Goal: Task Accomplishment & Management: Manage account settings

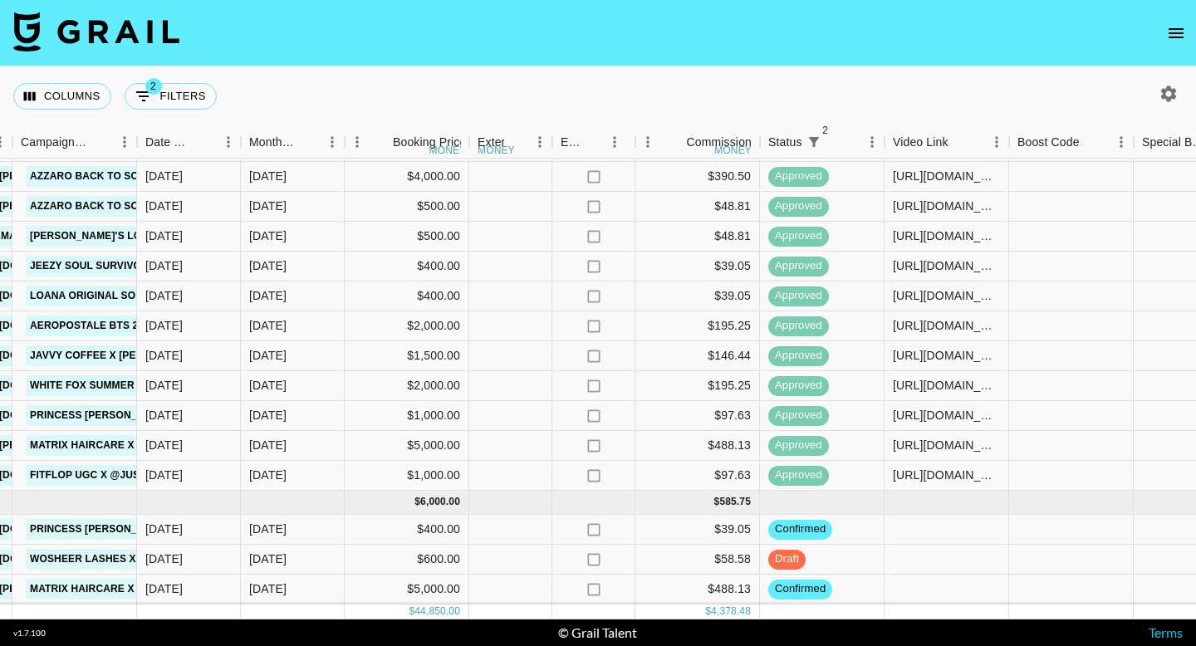
scroll to position [607, 812]
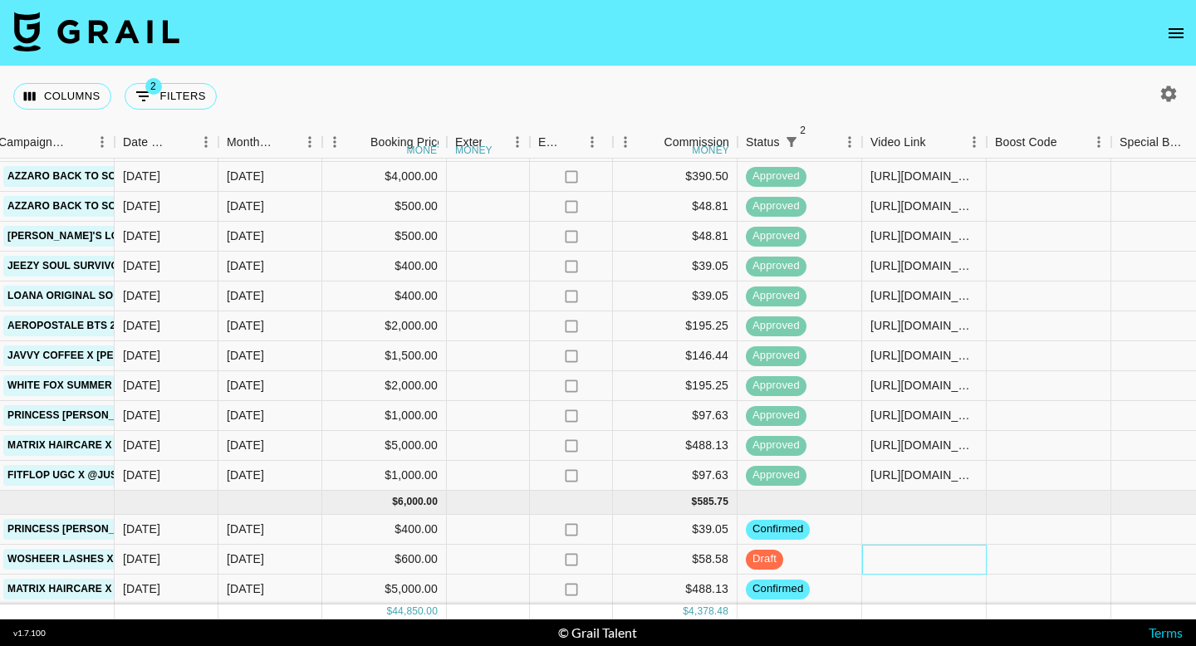
click at [878, 564] on div at bounding box center [924, 560] width 125 height 30
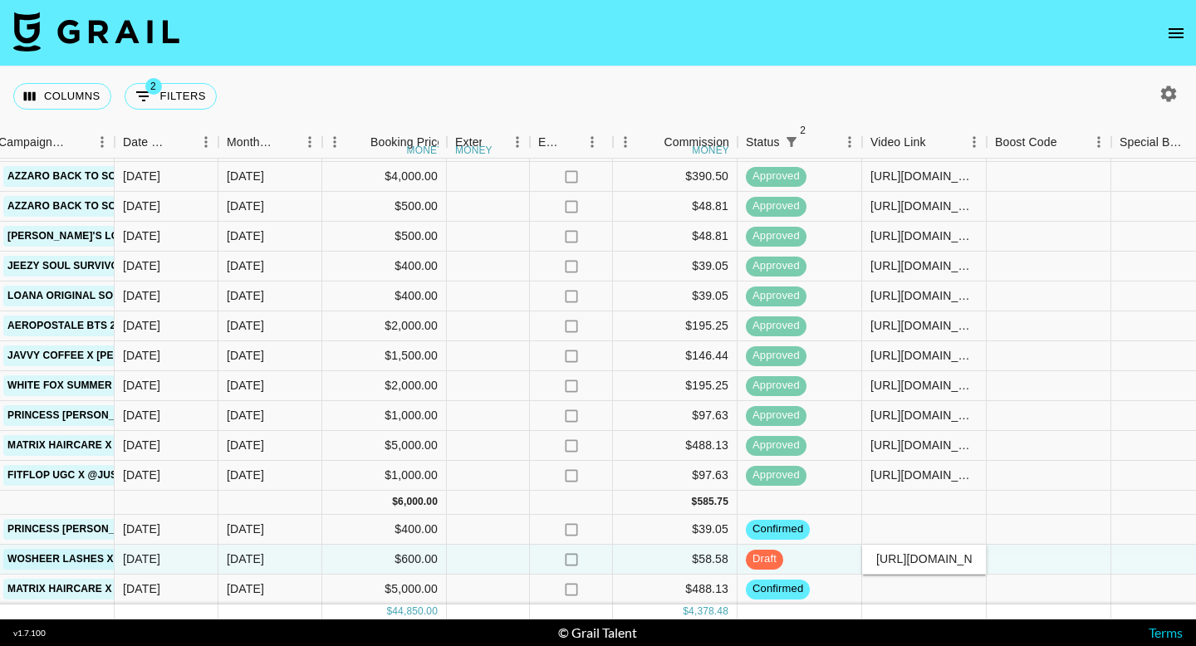
scroll to position [0, 258]
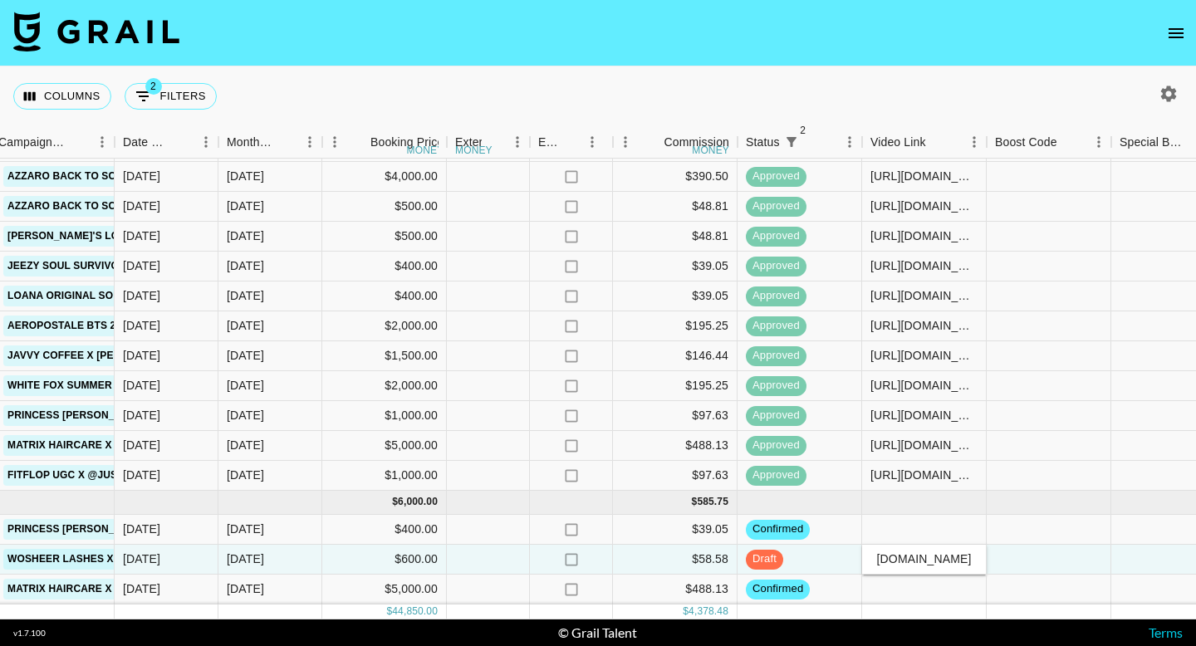
type input "[URL][DOMAIN_NAME]"
click at [1026, 567] on div at bounding box center [1049, 560] width 125 height 30
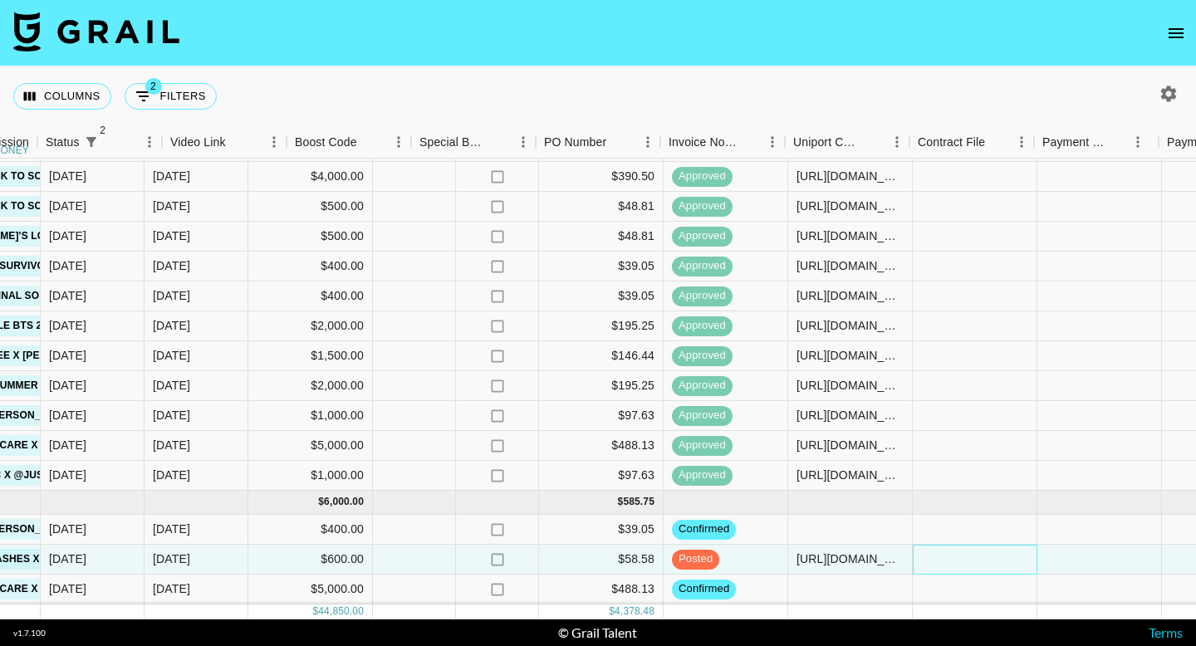
scroll to position [607, 1512]
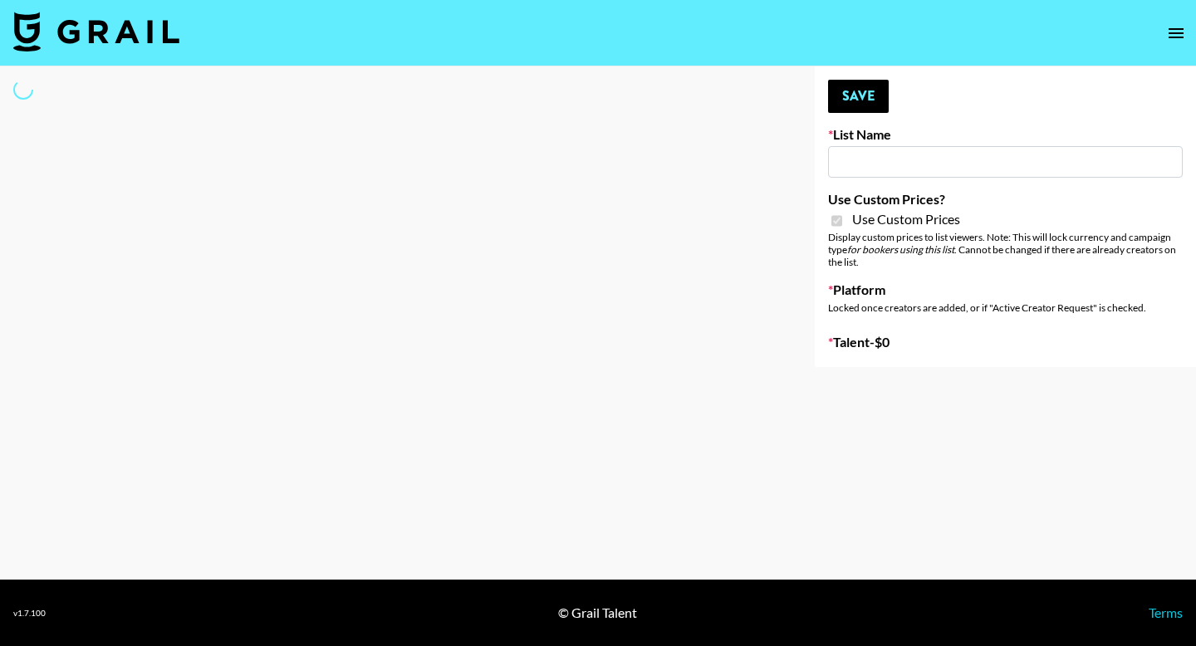
type input "FaceApp - 3rd Sept"
checkbox input "true"
select select "Brand"
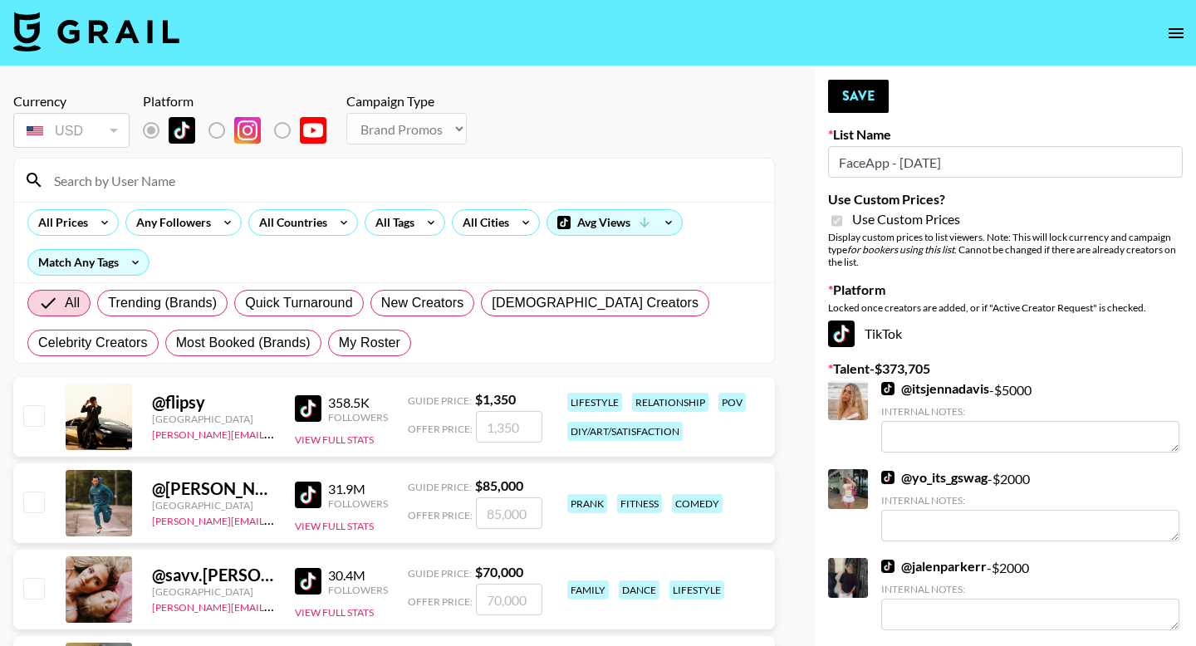
click at [396, 182] on input at bounding box center [404, 180] width 720 height 27
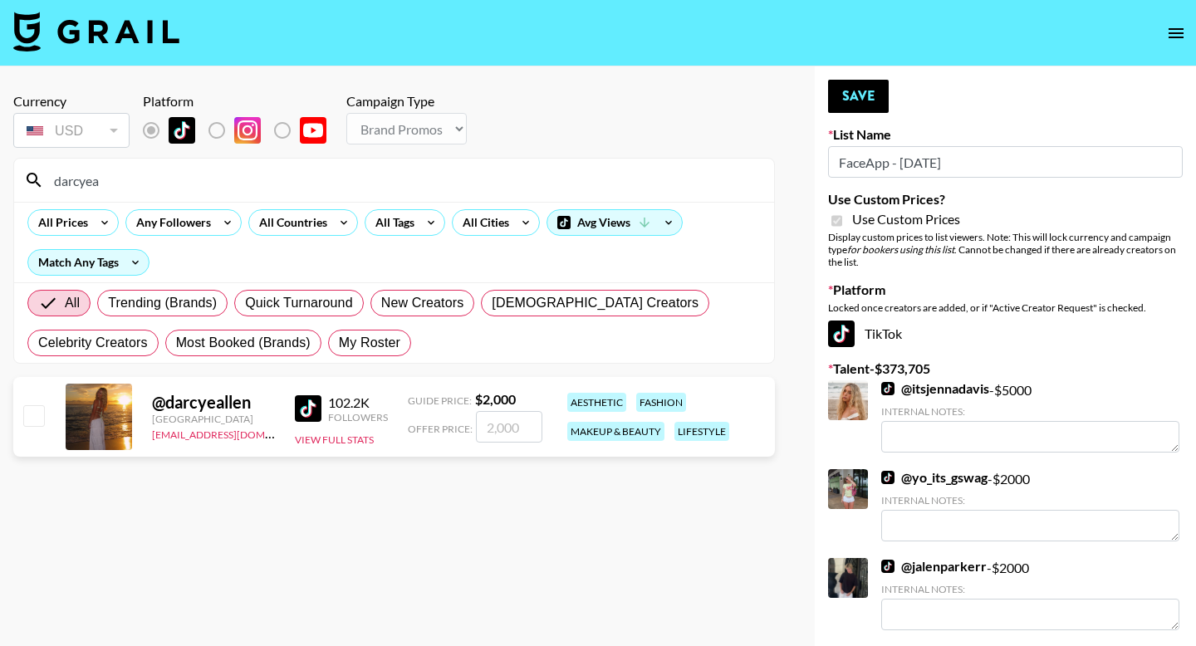
type input "darcyea"
click at [32, 417] on input "checkbox" at bounding box center [33, 415] width 20 height 20
checkbox input "true"
type input "2000"
click at [851, 84] on button "Save" at bounding box center [858, 96] width 61 height 33
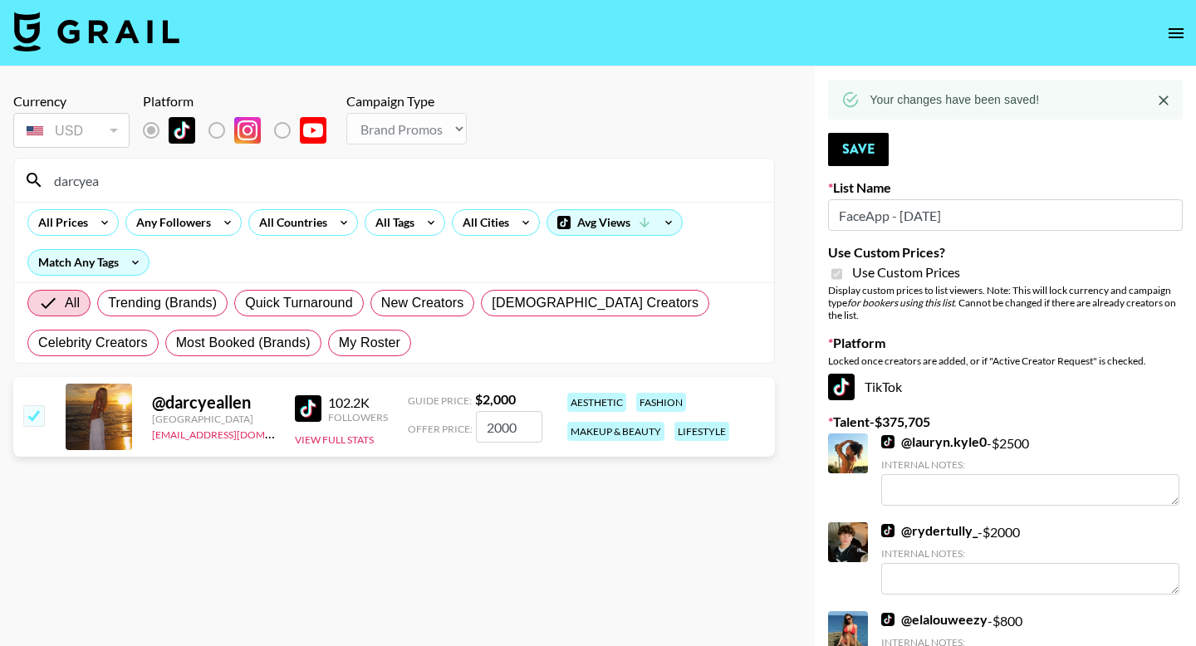
click at [248, 192] on input "darcyea" at bounding box center [404, 180] width 720 height 27
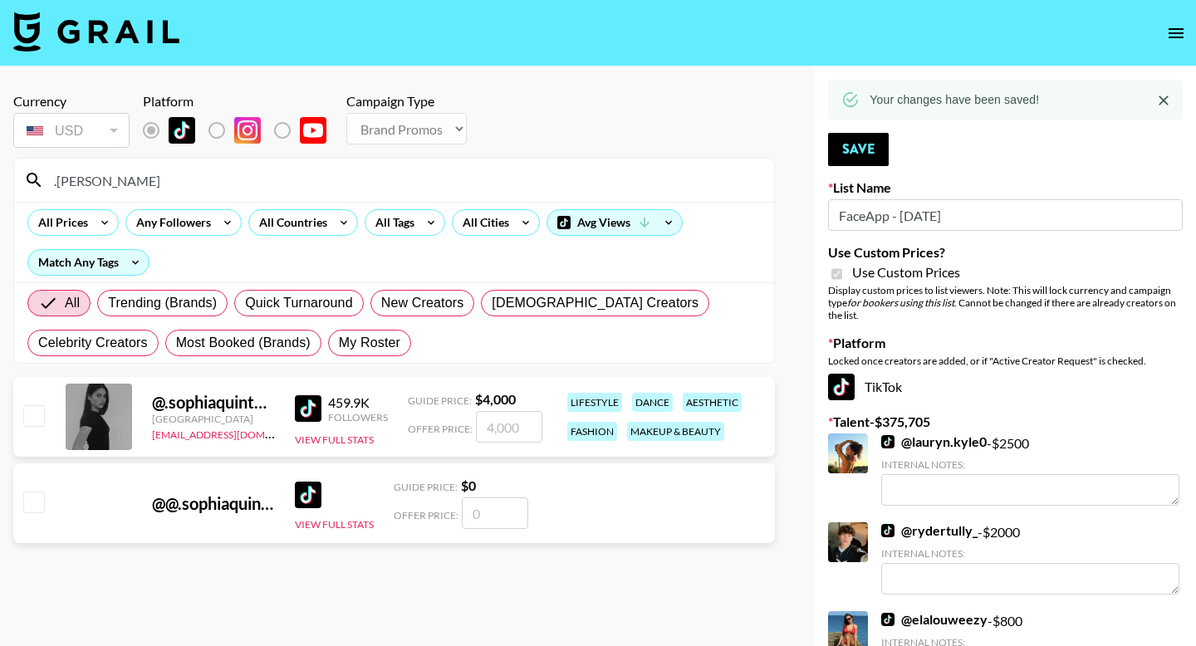
type input ".sophia"
click at [31, 415] on input "checkbox" at bounding box center [33, 415] width 20 height 20
checkbox input "true"
type input "4000"
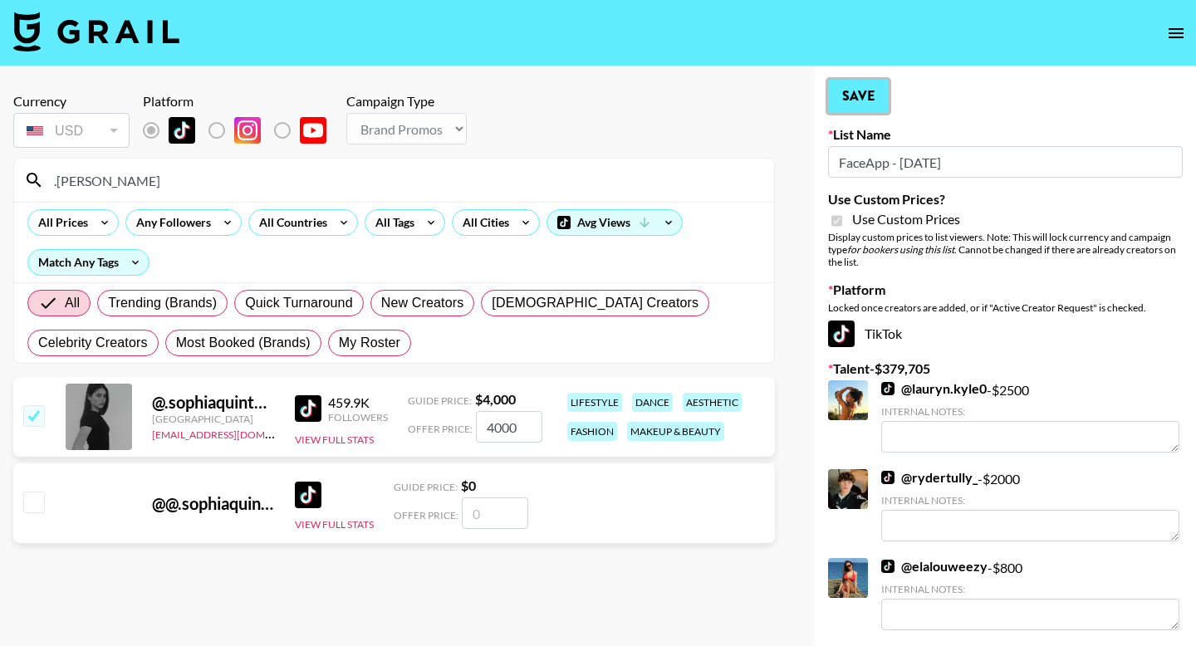
click at [852, 85] on button "Save" at bounding box center [858, 96] width 61 height 33
